Goal: Register for event/course

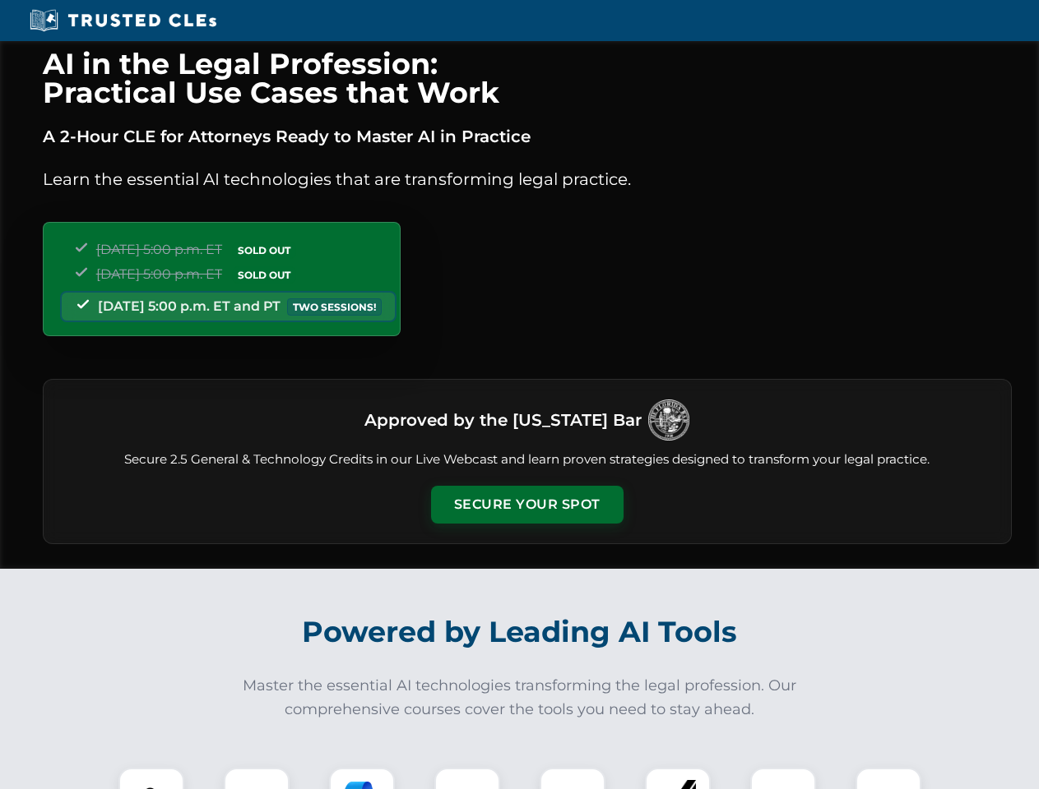
click at [526, 505] on button "Secure Your Spot" at bounding box center [527, 505] width 192 height 38
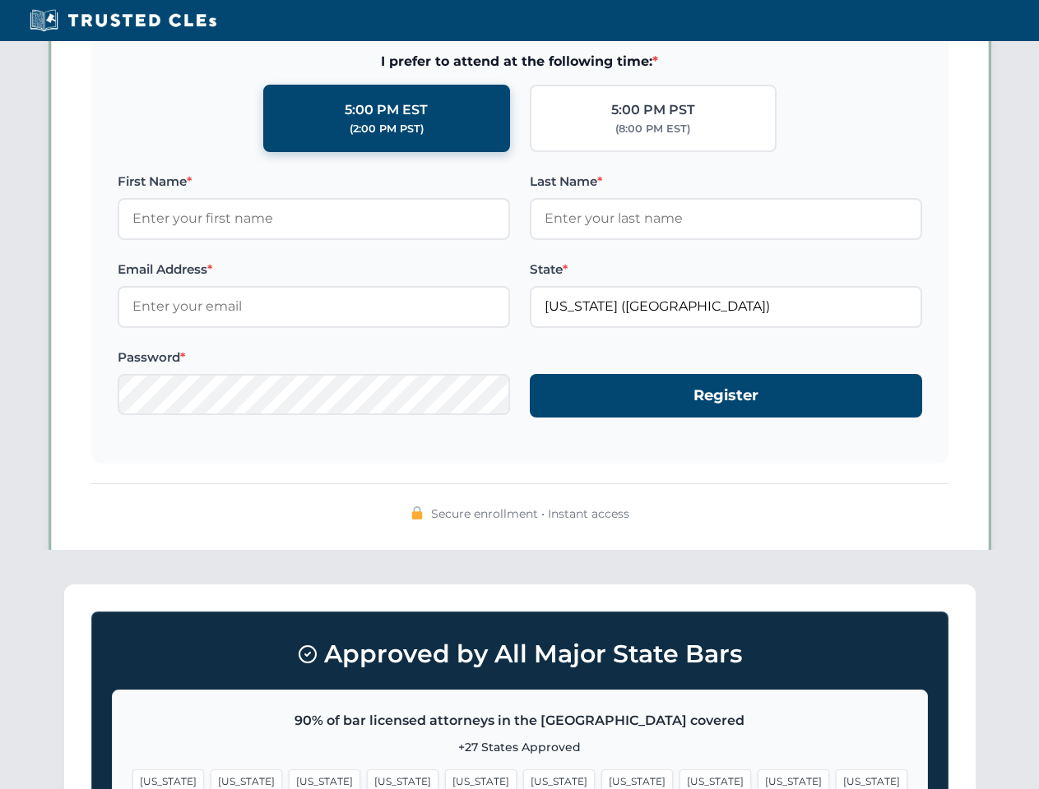
click at [601, 779] on span "[US_STATE]" at bounding box center [637, 782] width 72 height 24
click at [757, 779] on span "[US_STATE]" at bounding box center [793, 782] width 72 height 24
